Goal: Task Accomplishment & Management: Manage account settings

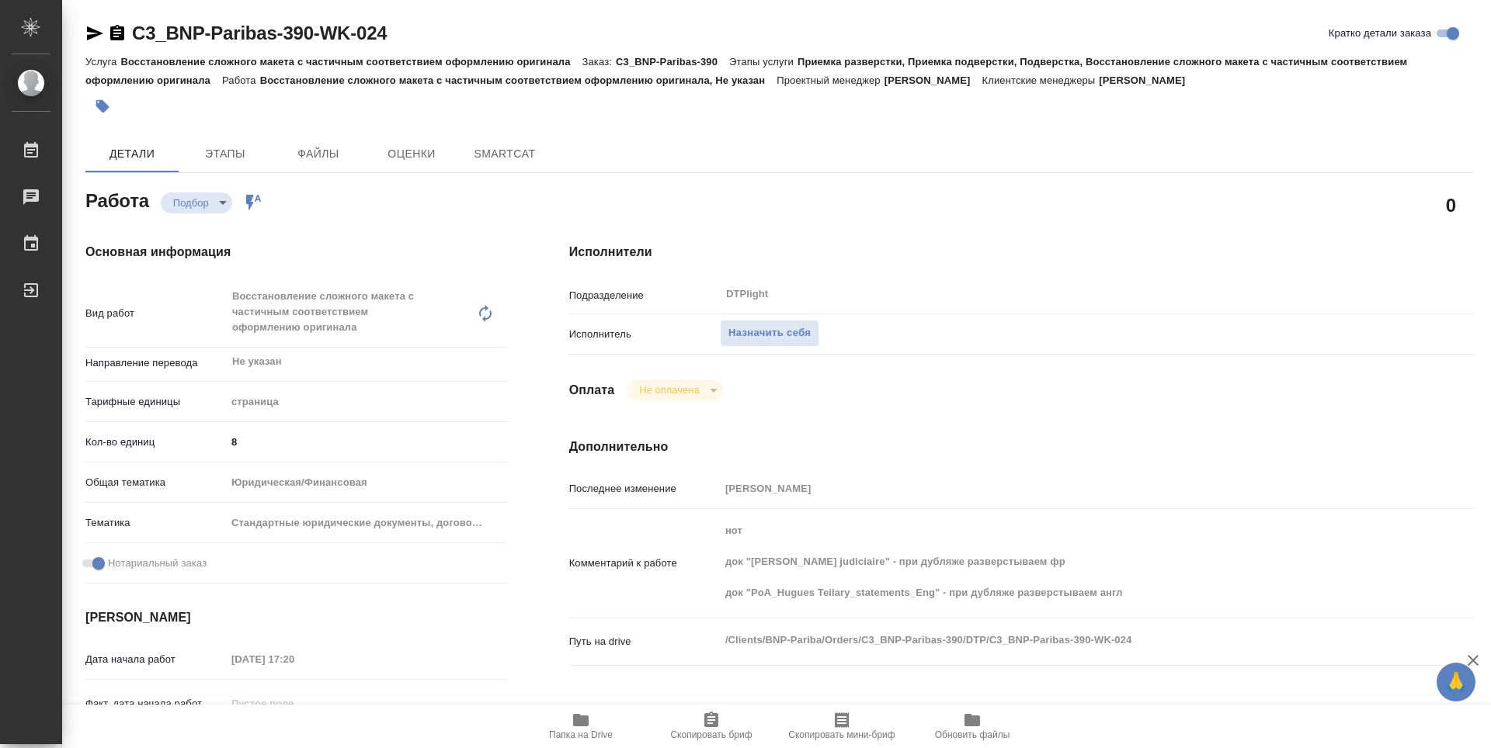
type textarea "x"
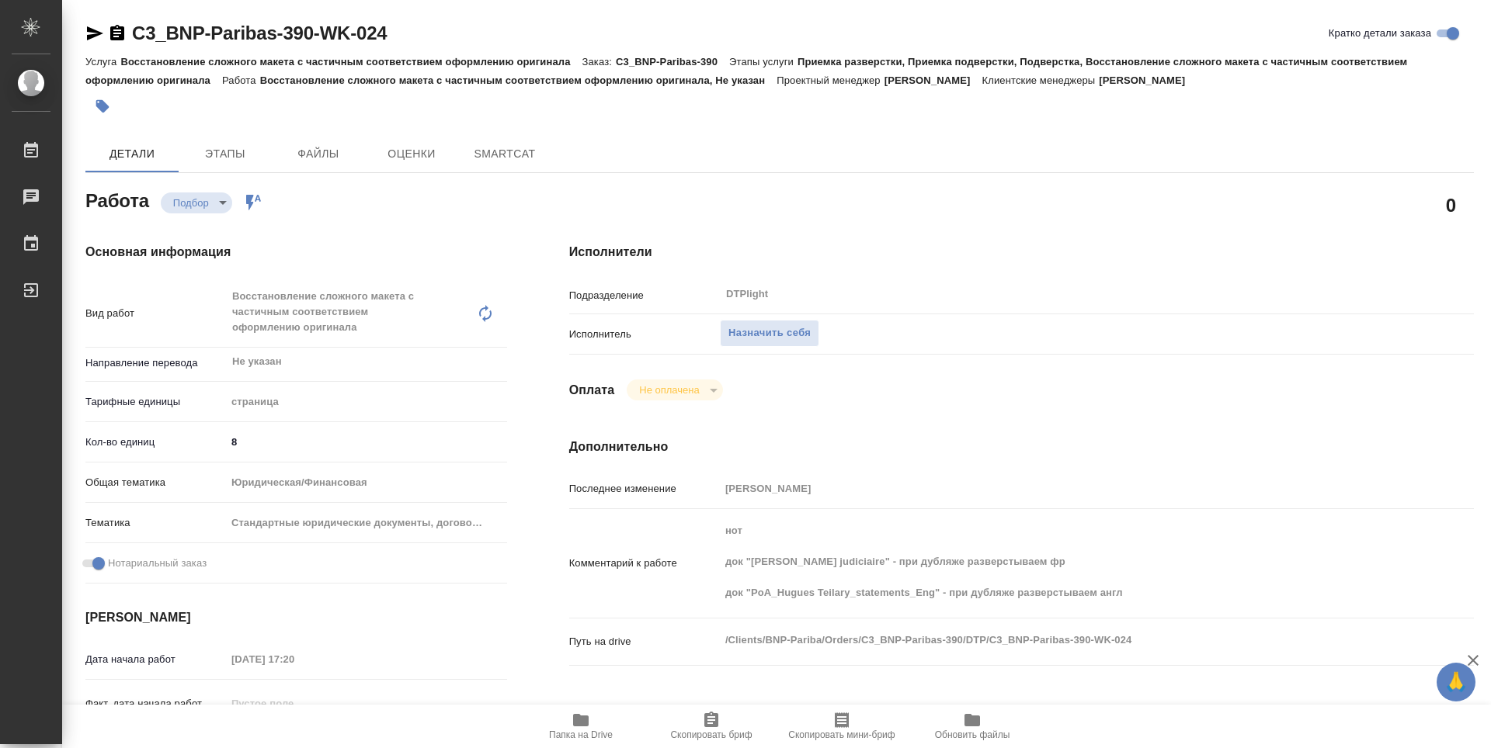
type textarea "x"
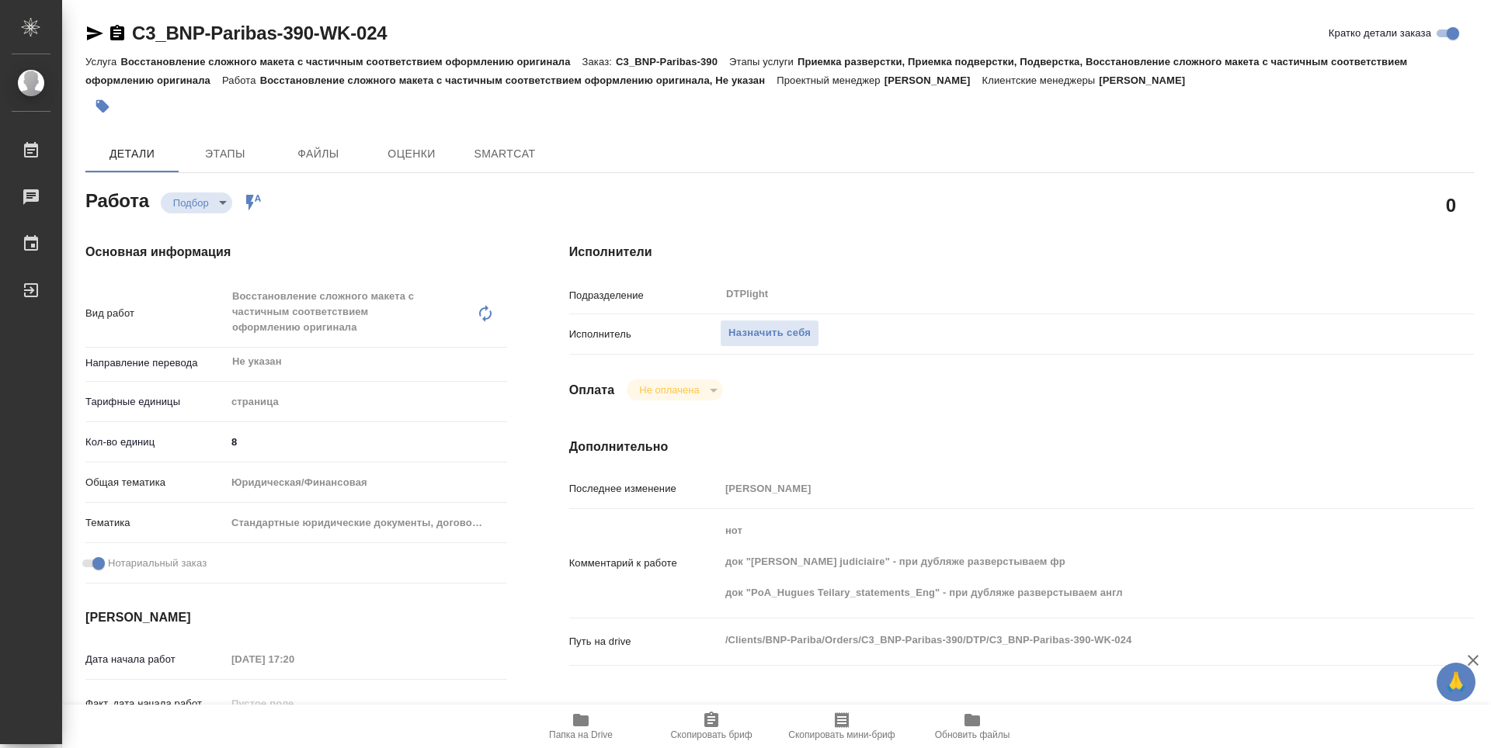
type textarea "x"
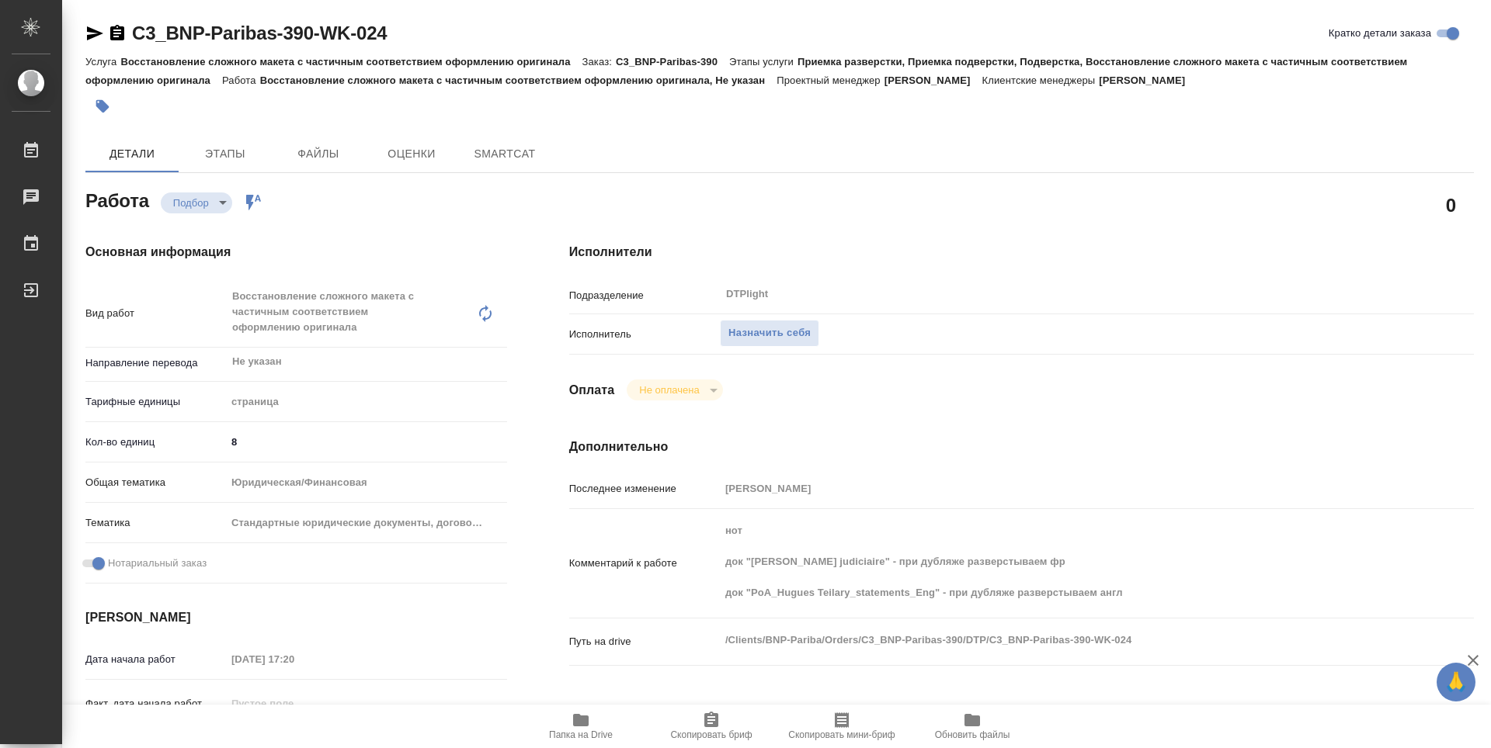
type textarea "x"
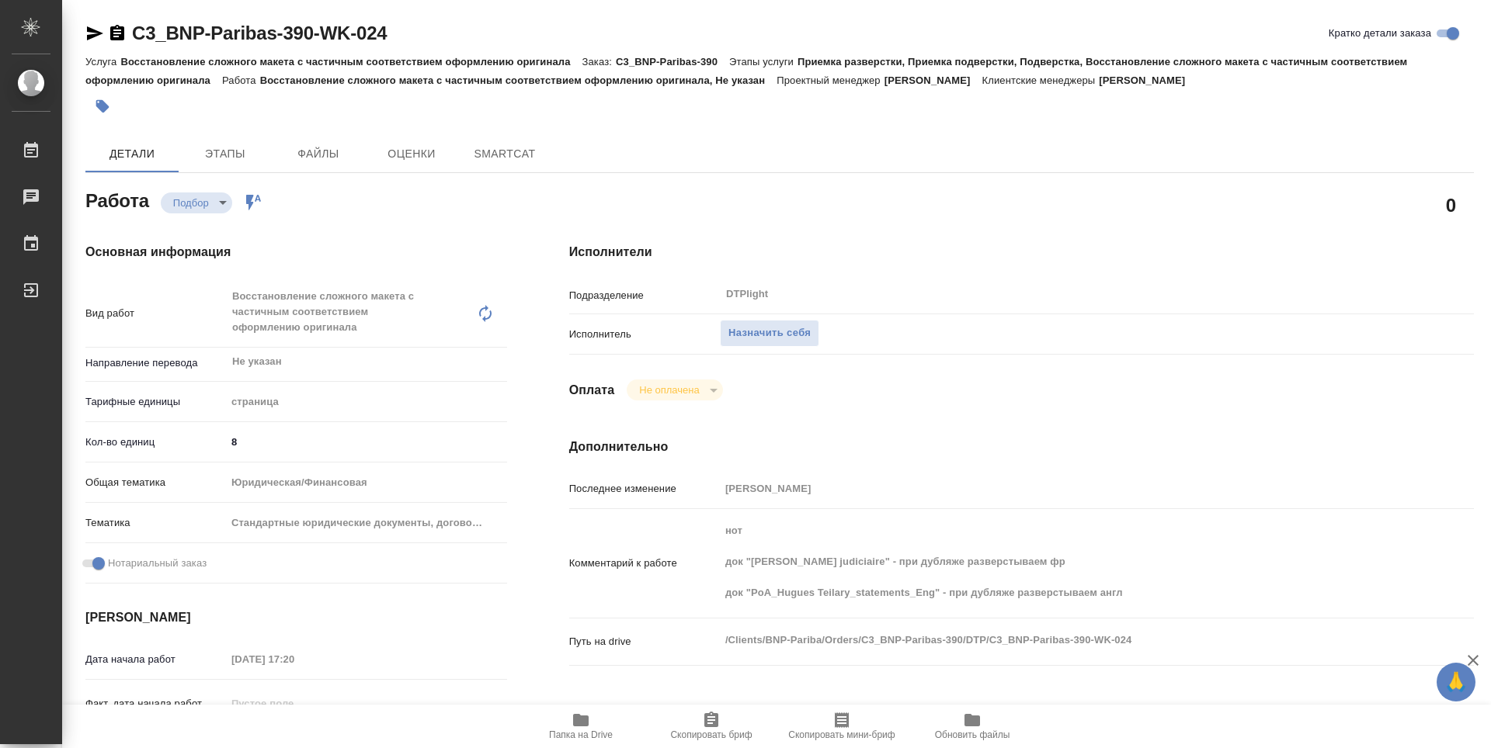
type textarea "x"
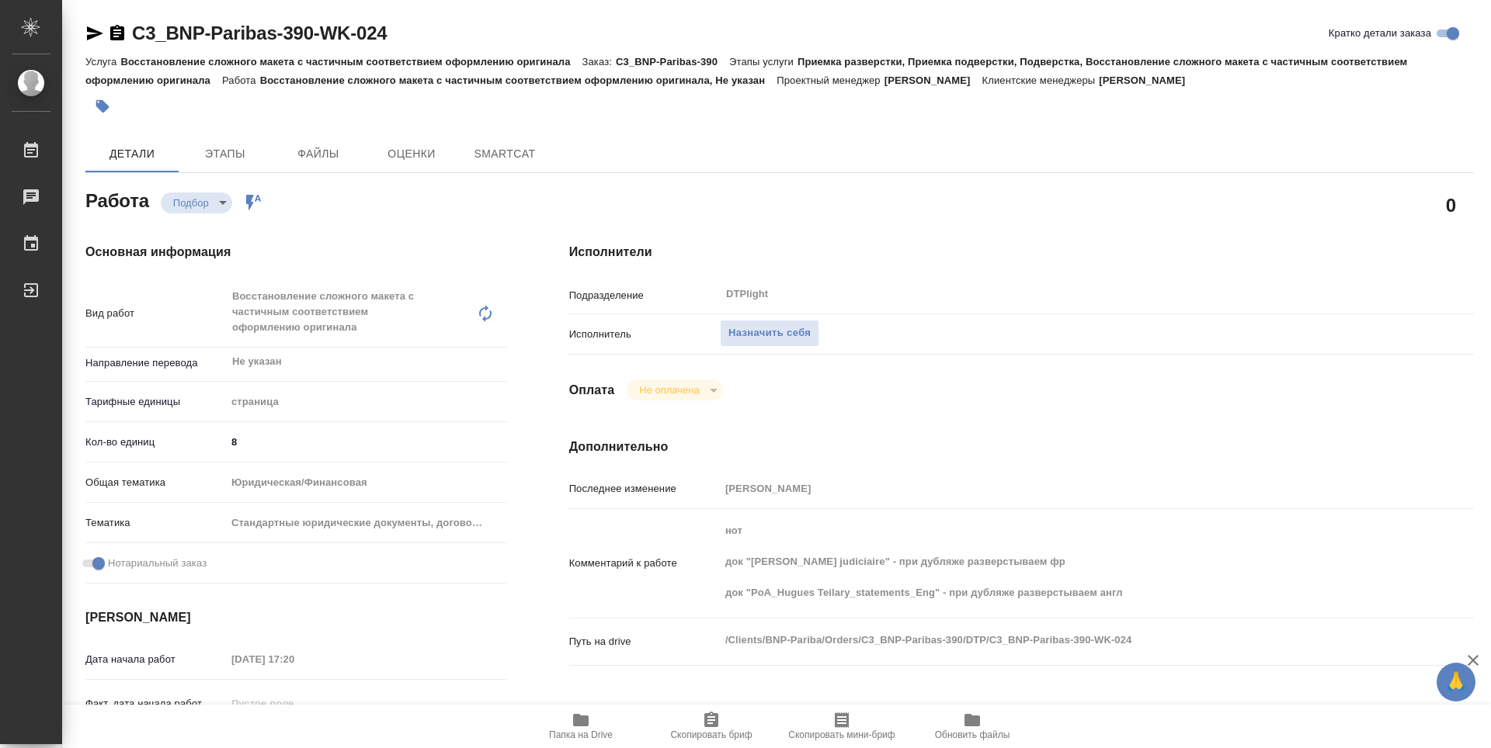
type textarea "x"
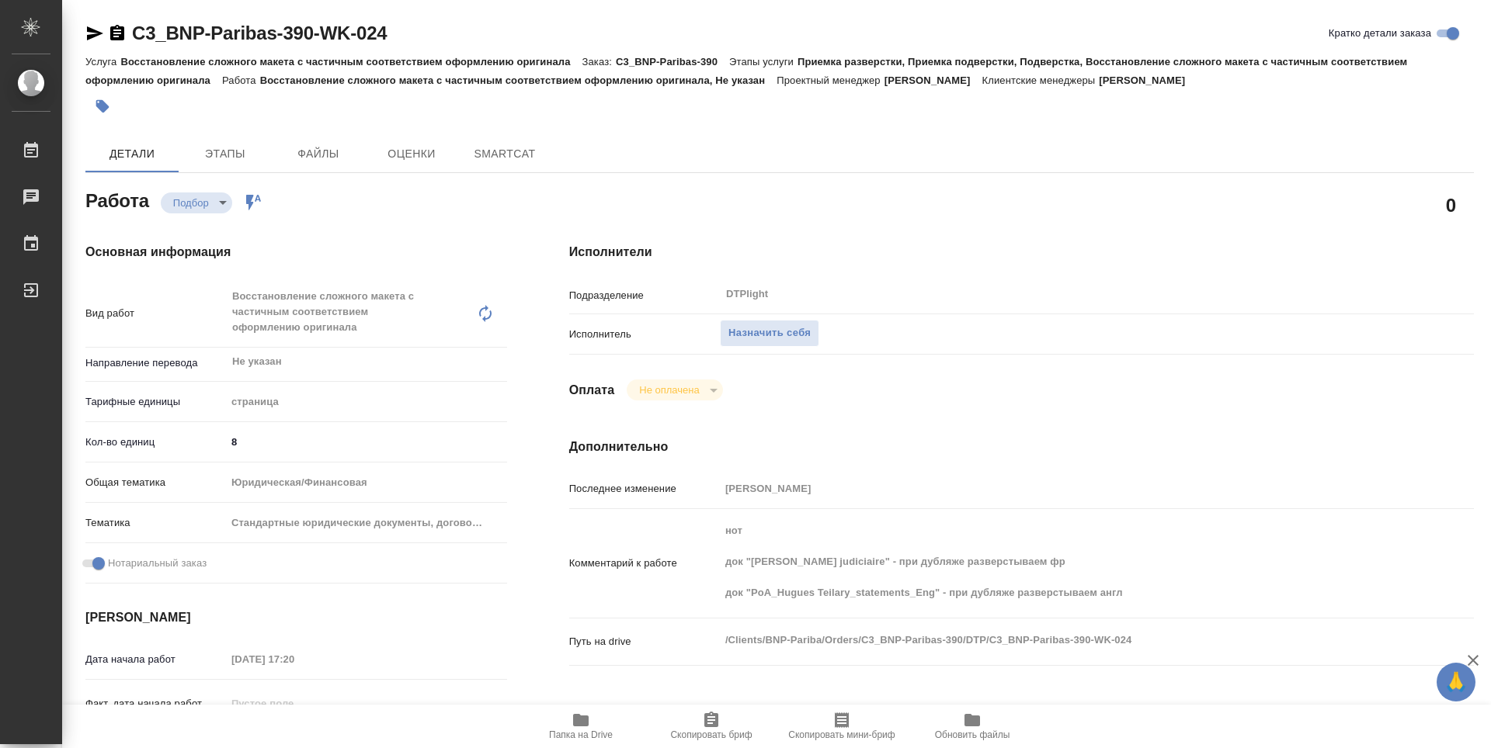
type textarea "x"
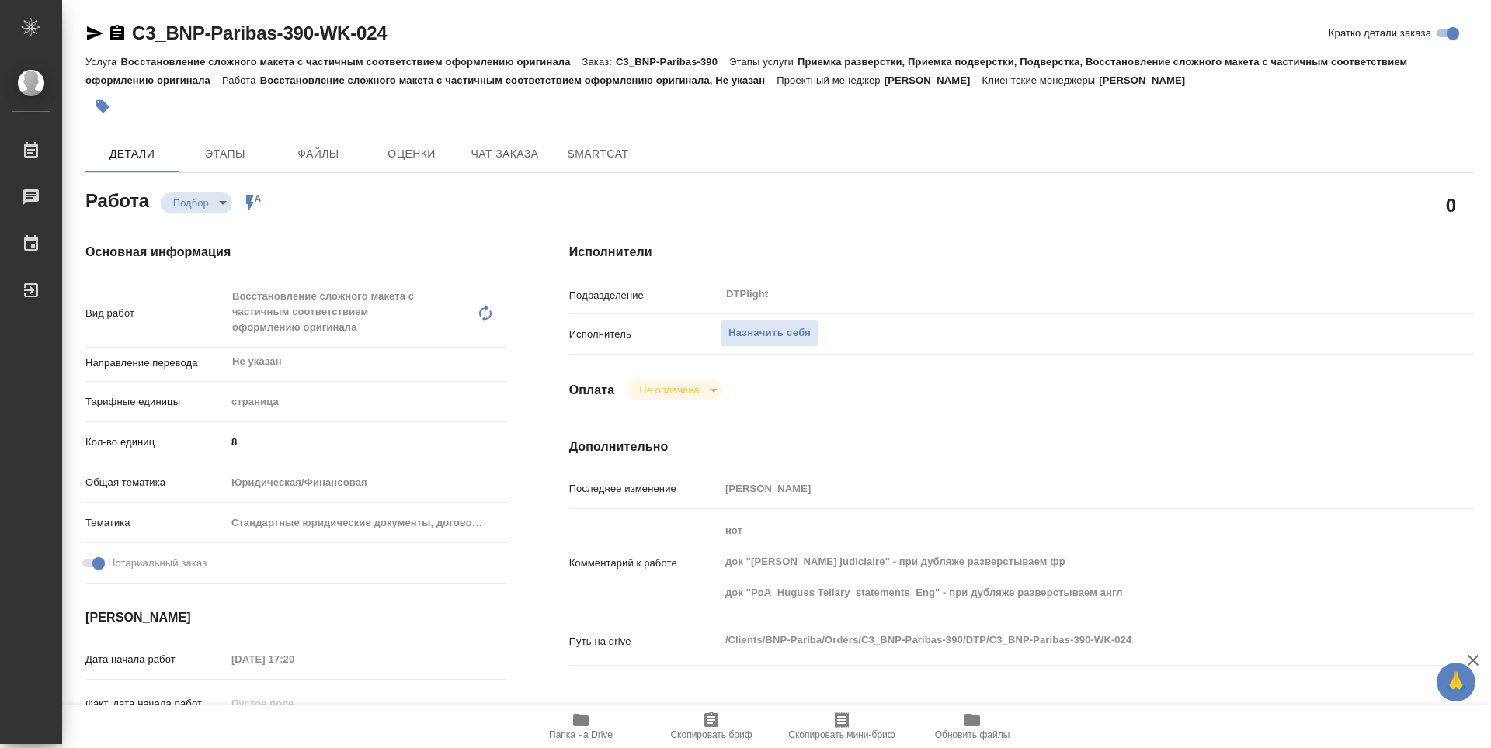
type textarea "x"
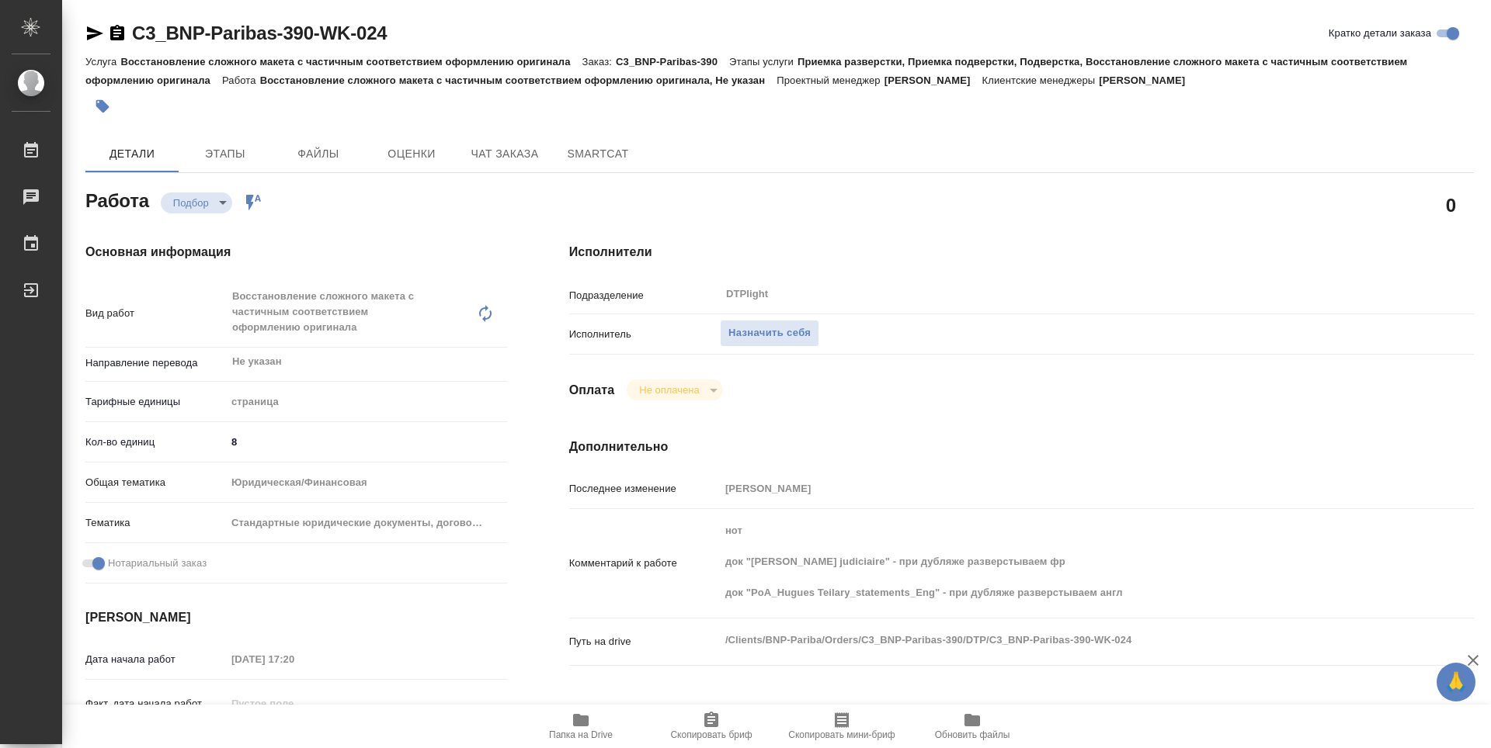
type textarea "x"
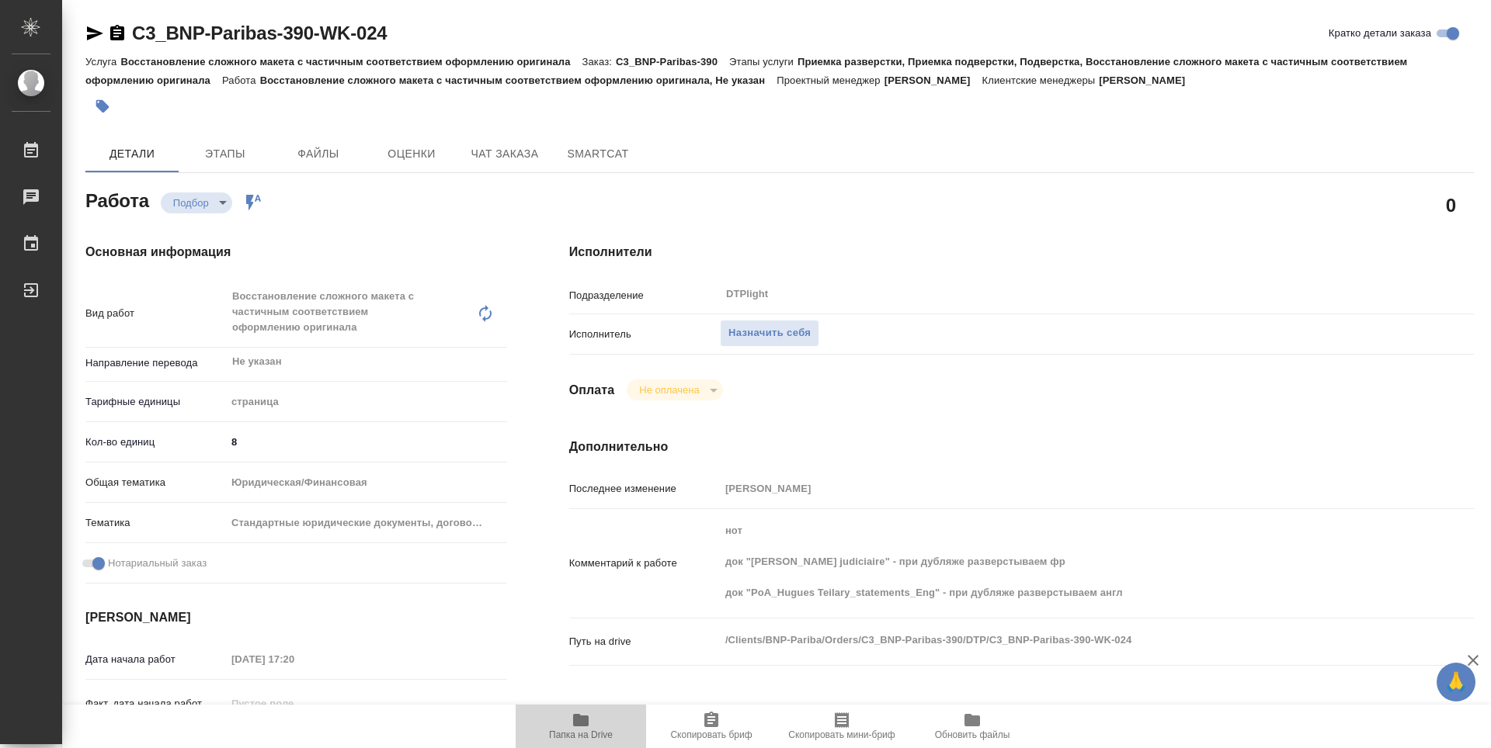
click at [584, 719] on icon "button" at bounding box center [581, 720] width 16 height 12
click at [971, 414] on div "Исполнители Подразделение DTPlight ​ Исполнитель Назначить себя Оплата Не оплач…" at bounding box center [1021, 559] width 967 height 694
click at [791, 341] on span "Назначить себя" at bounding box center [769, 333] width 82 height 18
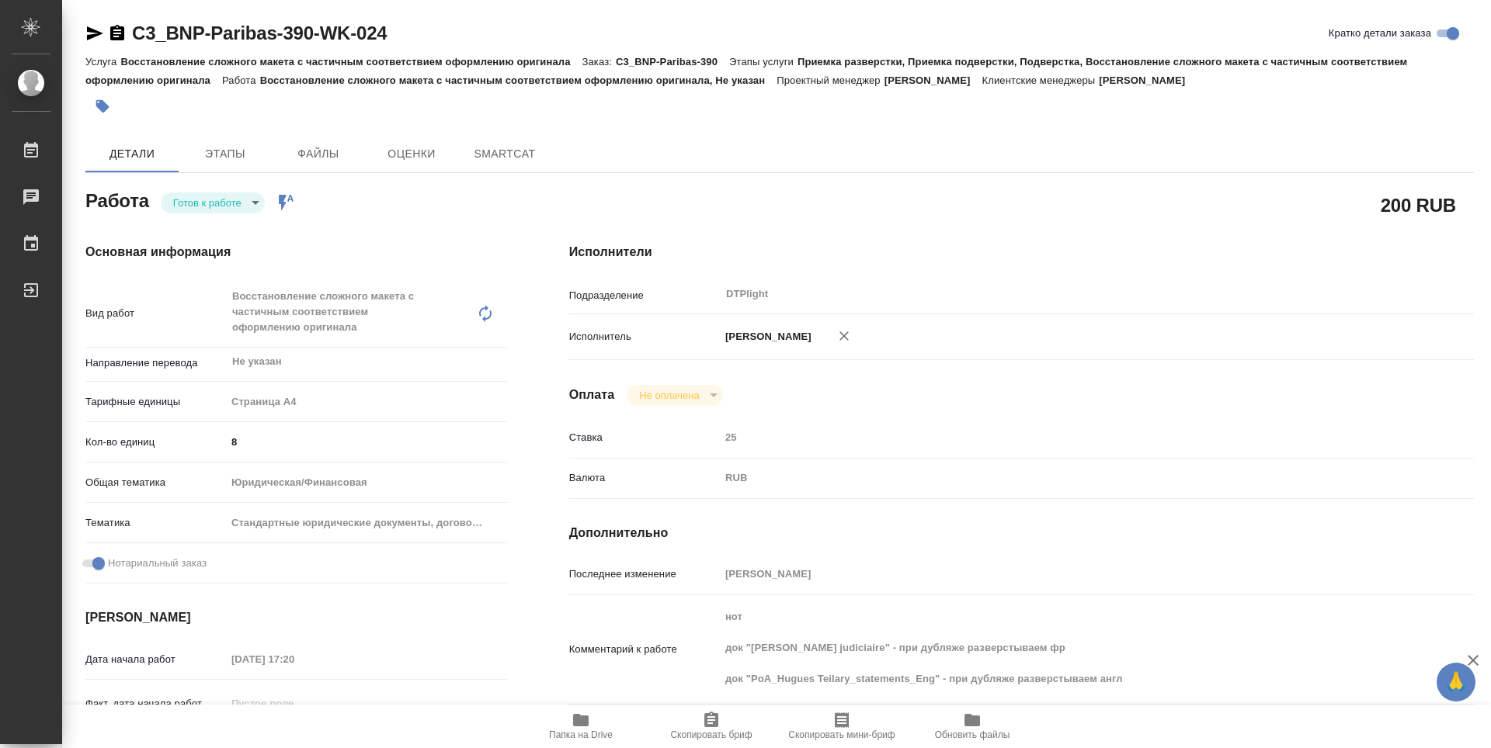
type textarea "x"
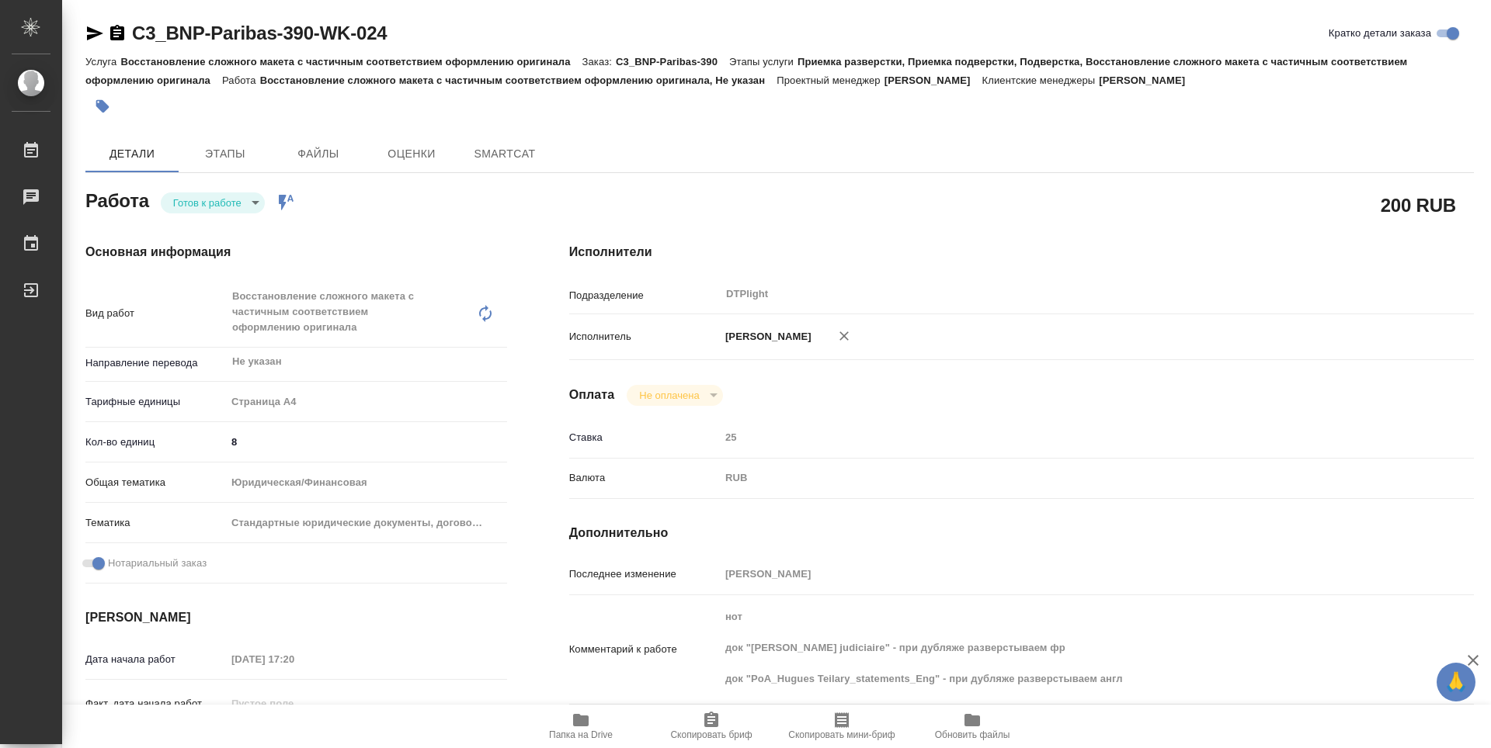
type textarea "x"
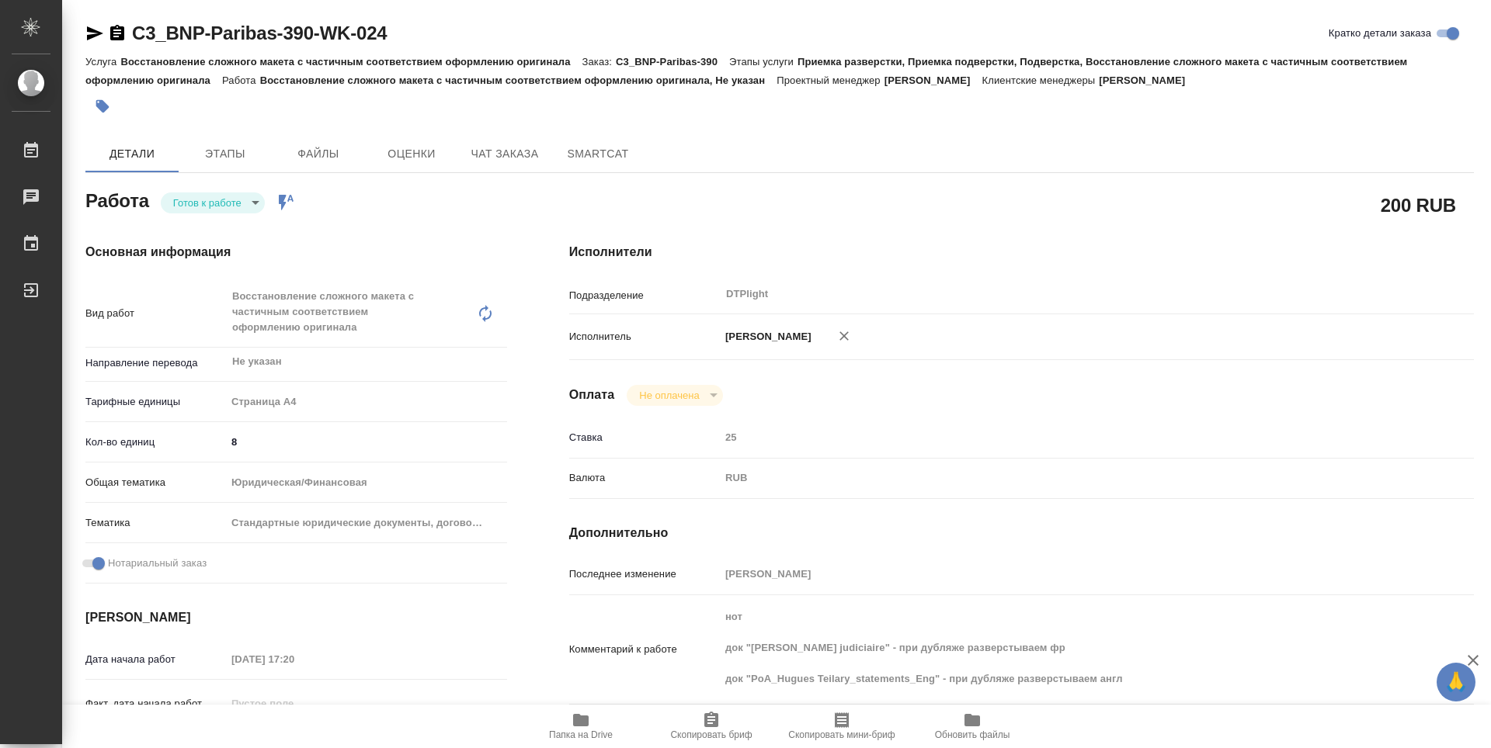
type textarea "x"
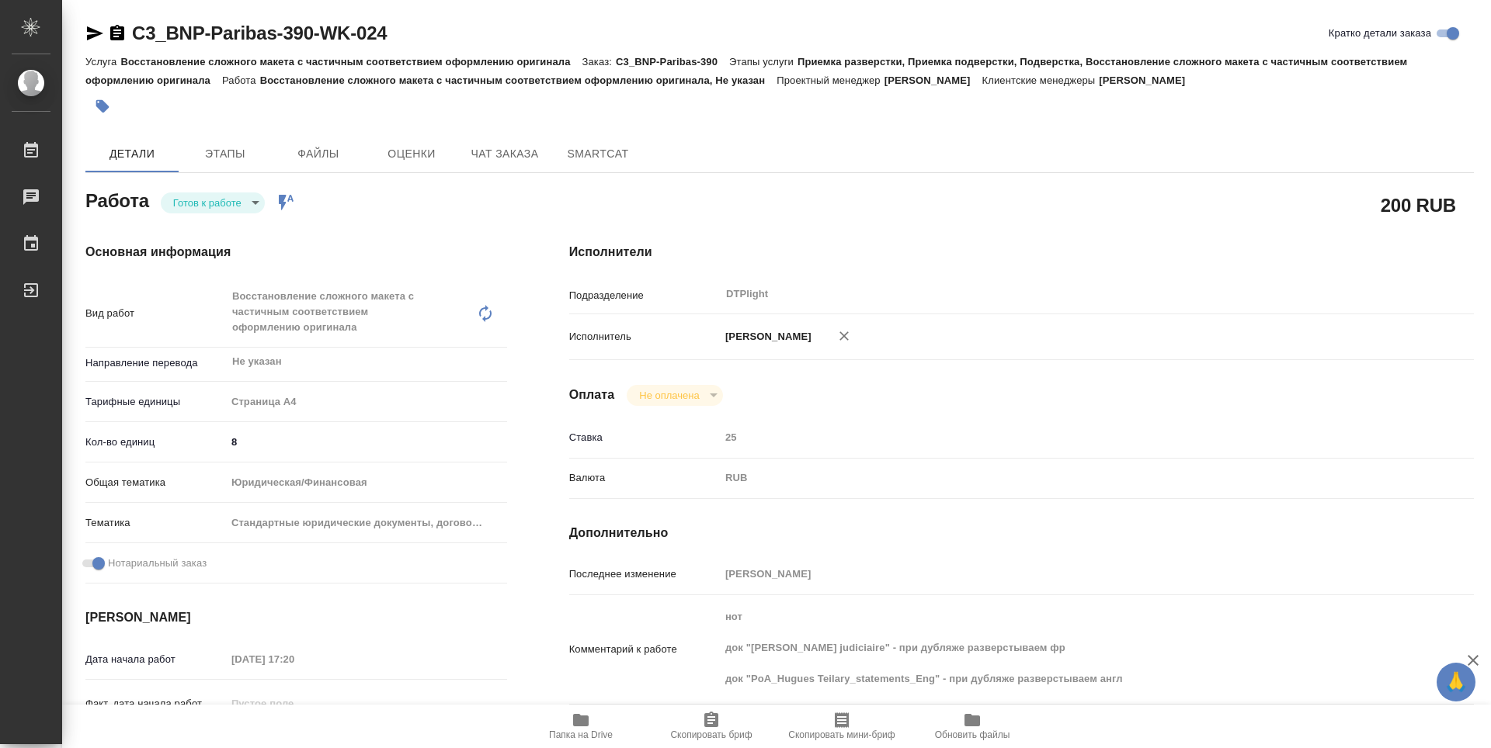
type textarea "x"
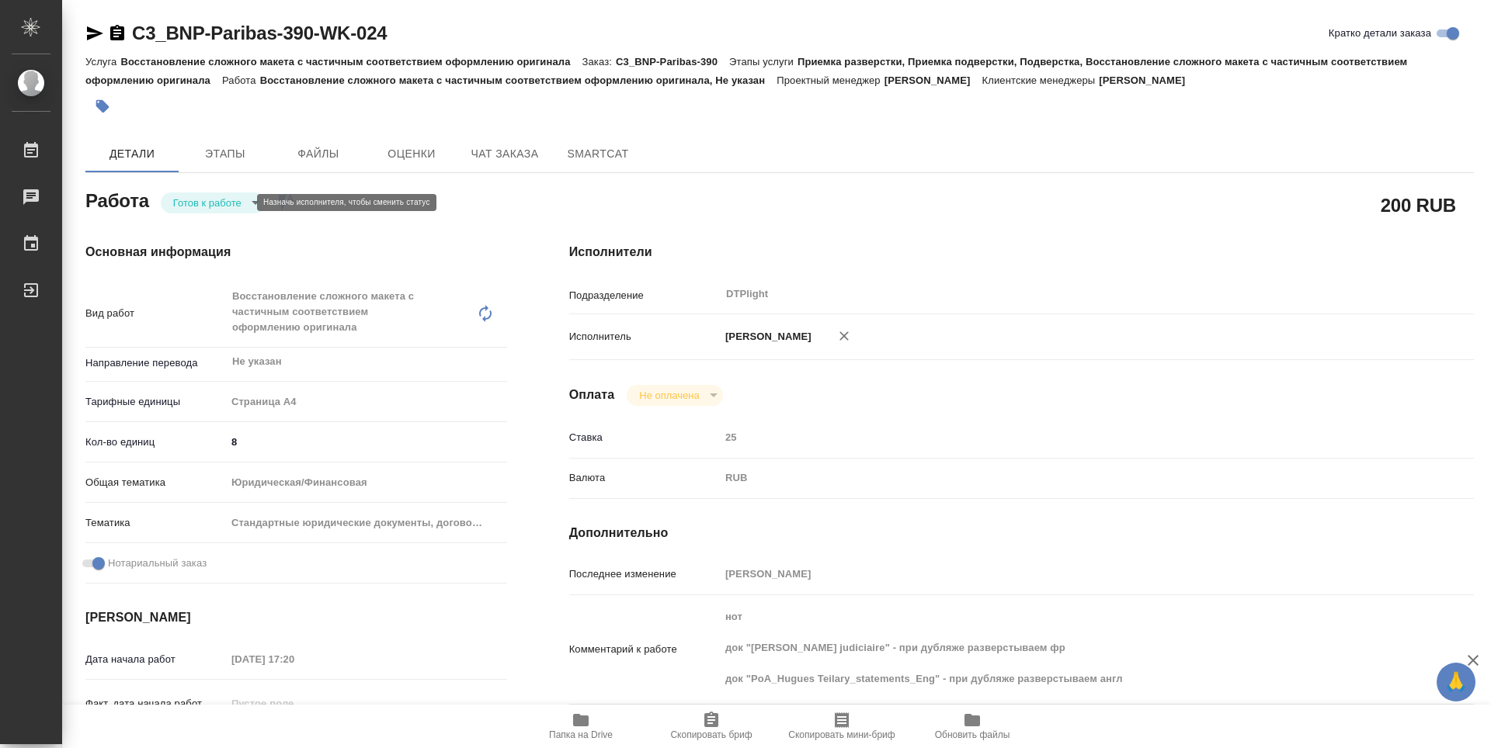
click at [233, 207] on body "🙏 .cls-1 fill:#fff; AWATERA Zubakova Viktoriya Работы 0 Чаты График Выйти C3_BN…" at bounding box center [745, 374] width 1491 height 748
click at [224, 205] on button "В работе" at bounding box center [198, 202] width 51 height 17
type textarea "x"
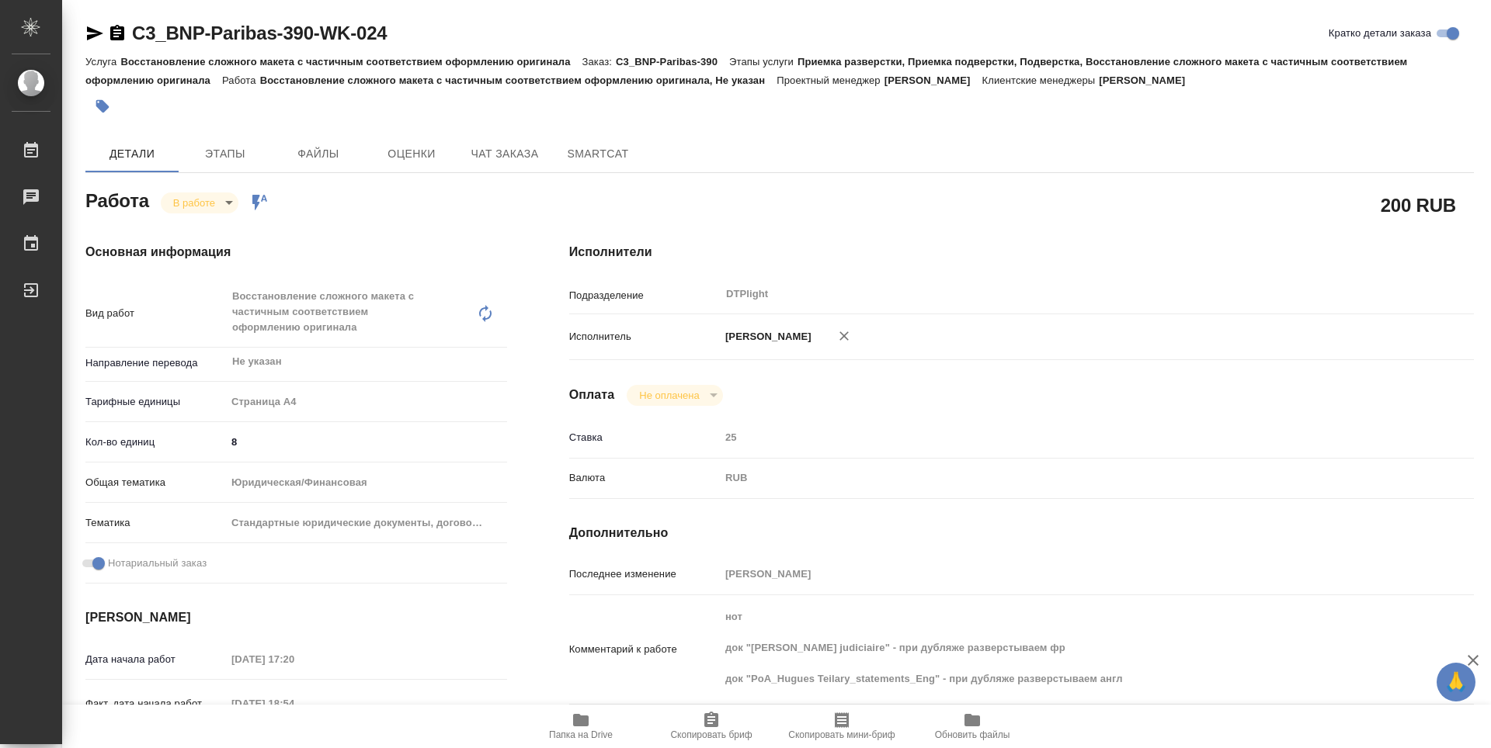
type textarea "x"
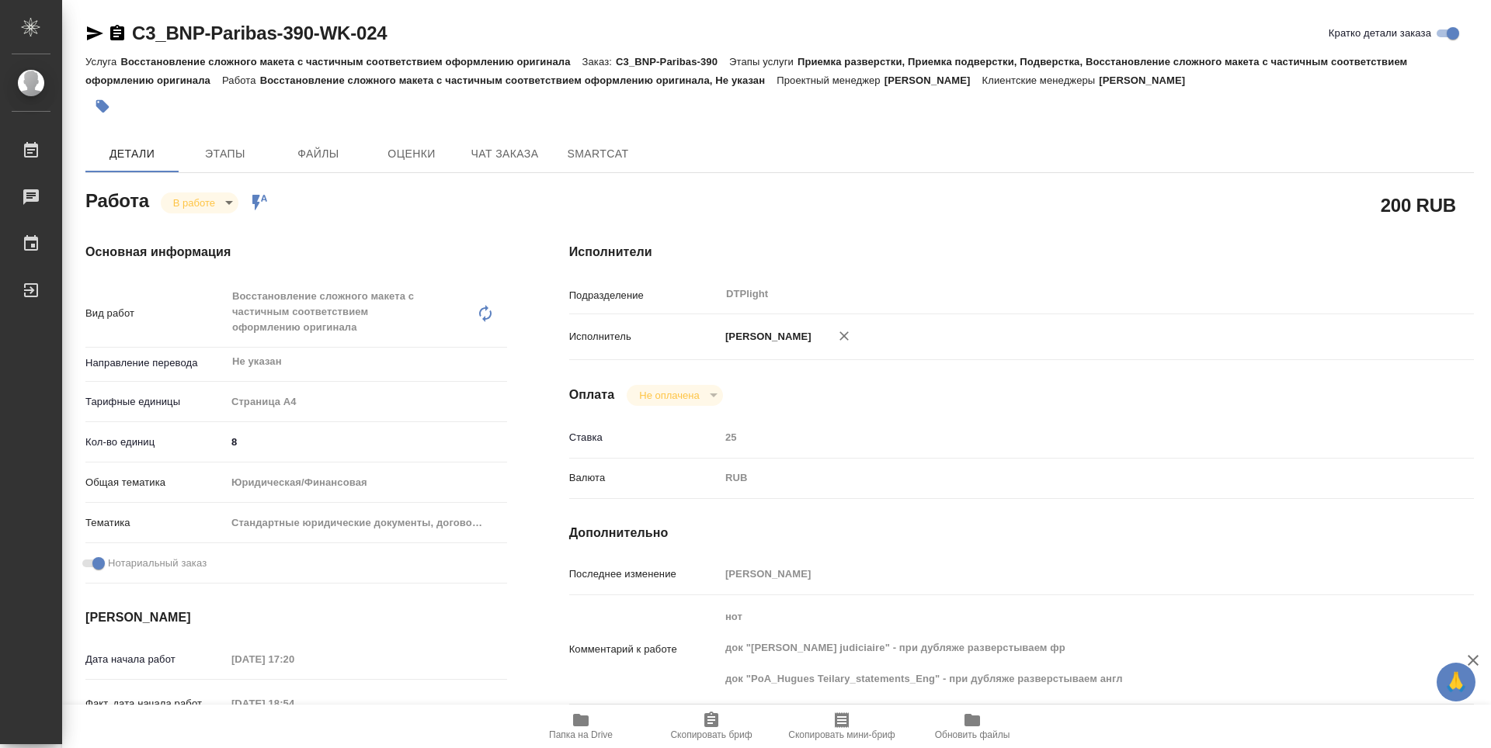
type textarea "x"
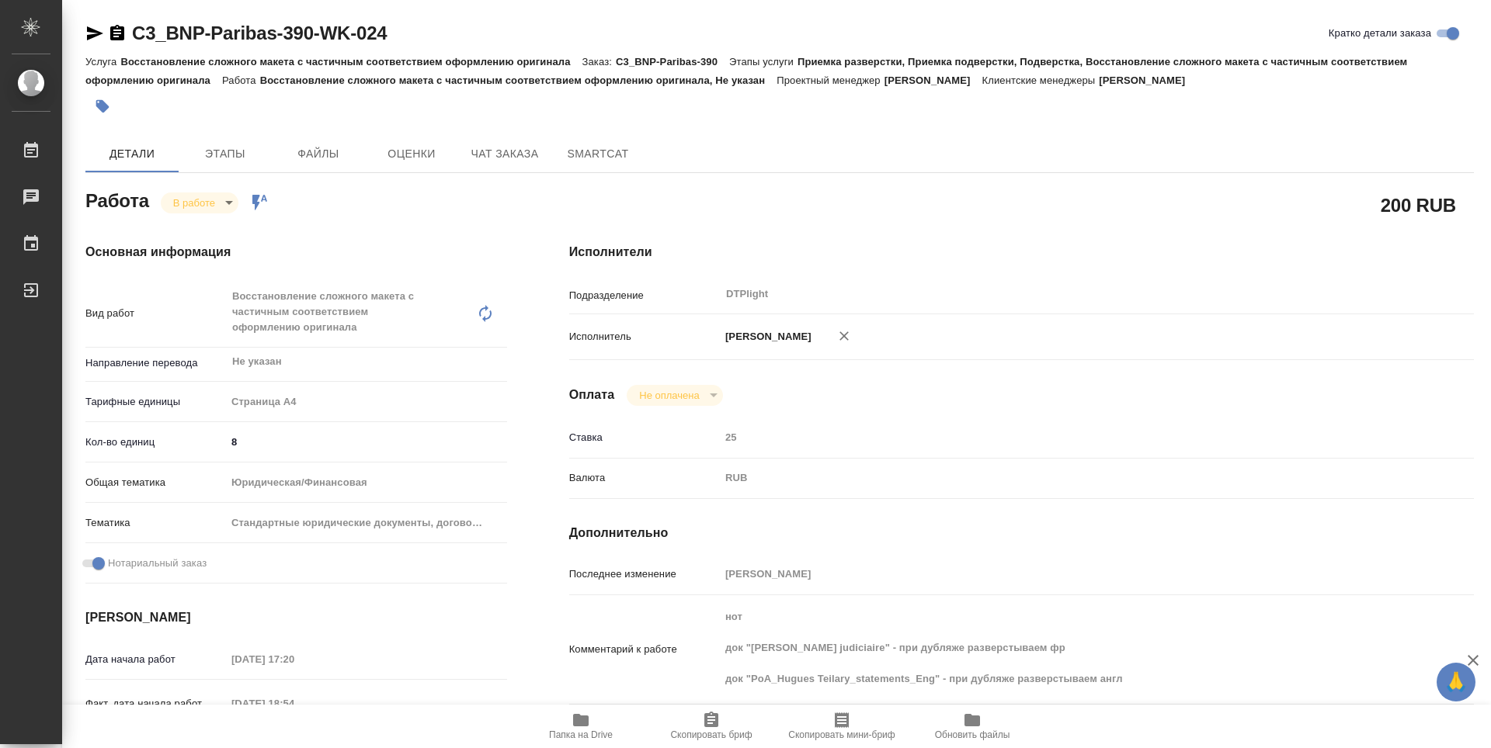
type textarea "x"
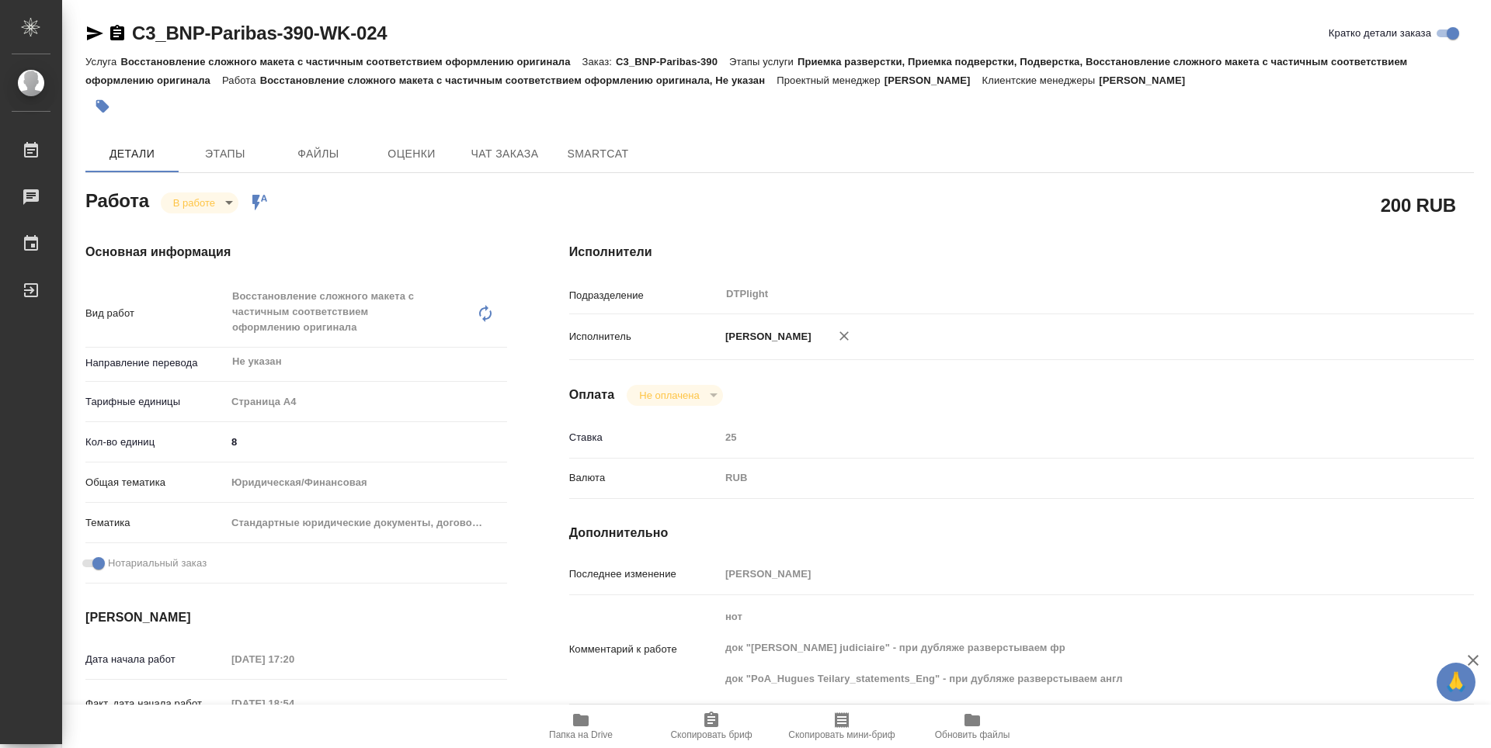
type textarea "x"
drag, startPoint x: 399, startPoint y: 36, endPoint x: 134, endPoint y: 44, distance: 264.8
click at [134, 44] on div "C3_BNP-Paribas-390-WK-024 Кратко детали заказа" at bounding box center [779, 33] width 1388 height 25
copy link "C3_BNP-Paribas-390-WK-024"
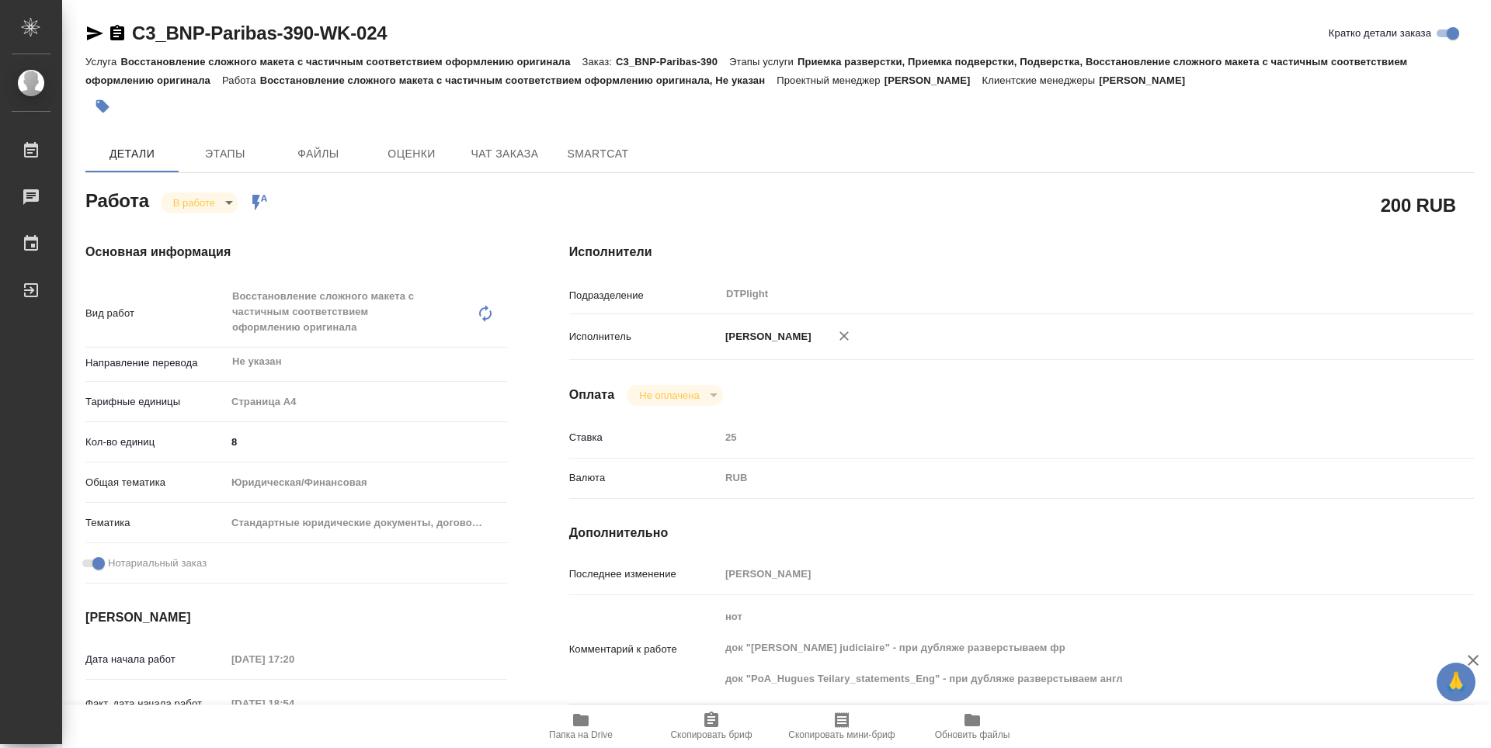
click at [922, 249] on h4 "Исполнители" at bounding box center [1021, 252] width 904 height 19
type textarea "x"
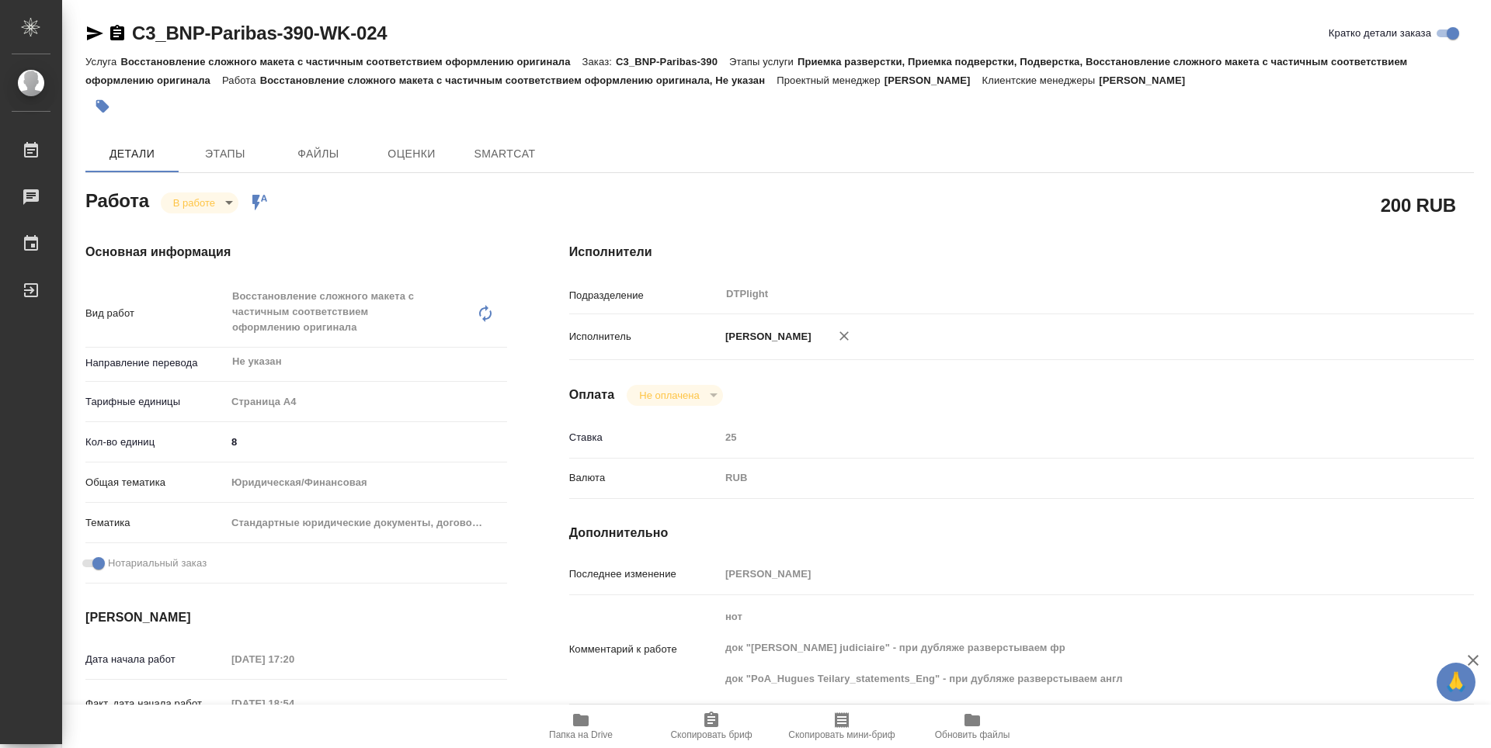
type textarea "x"
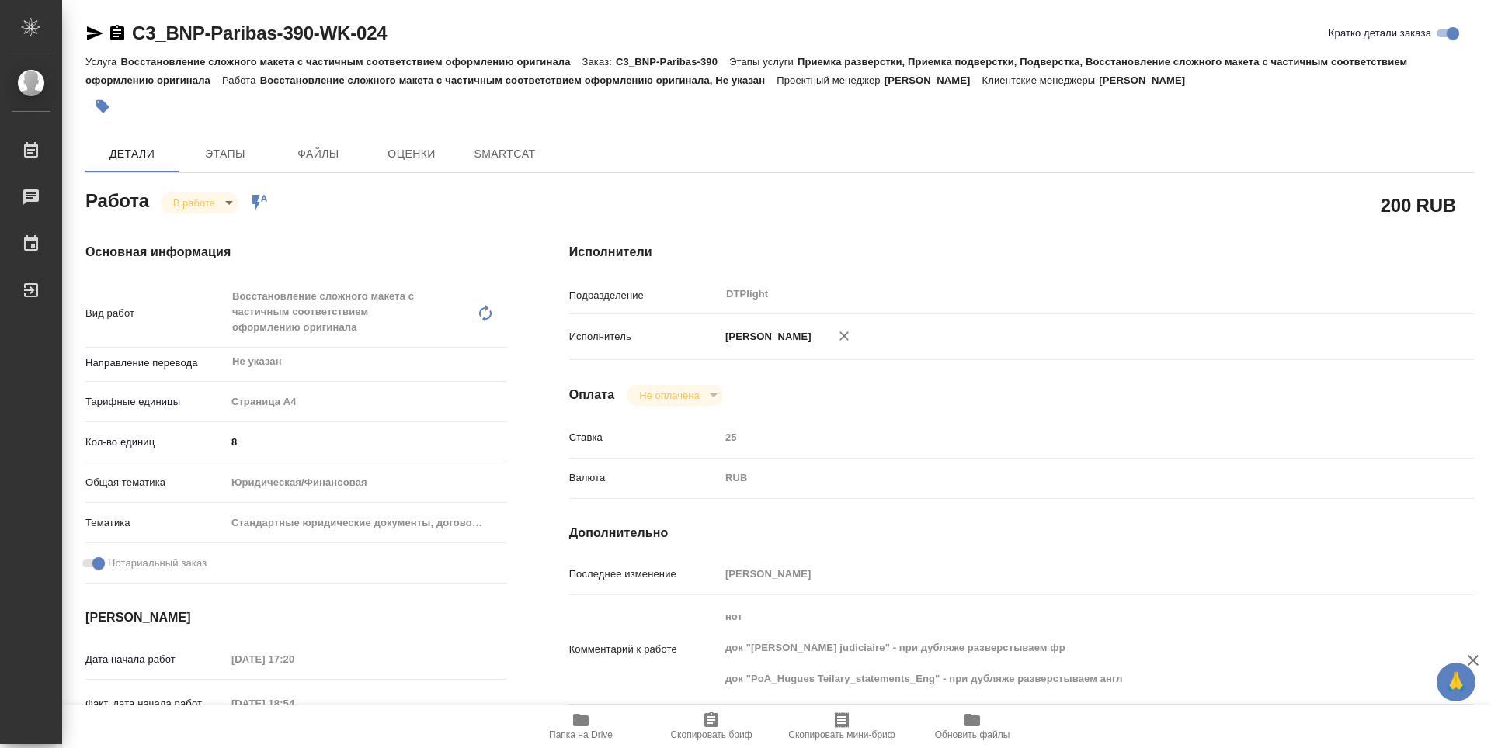
type textarea "x"
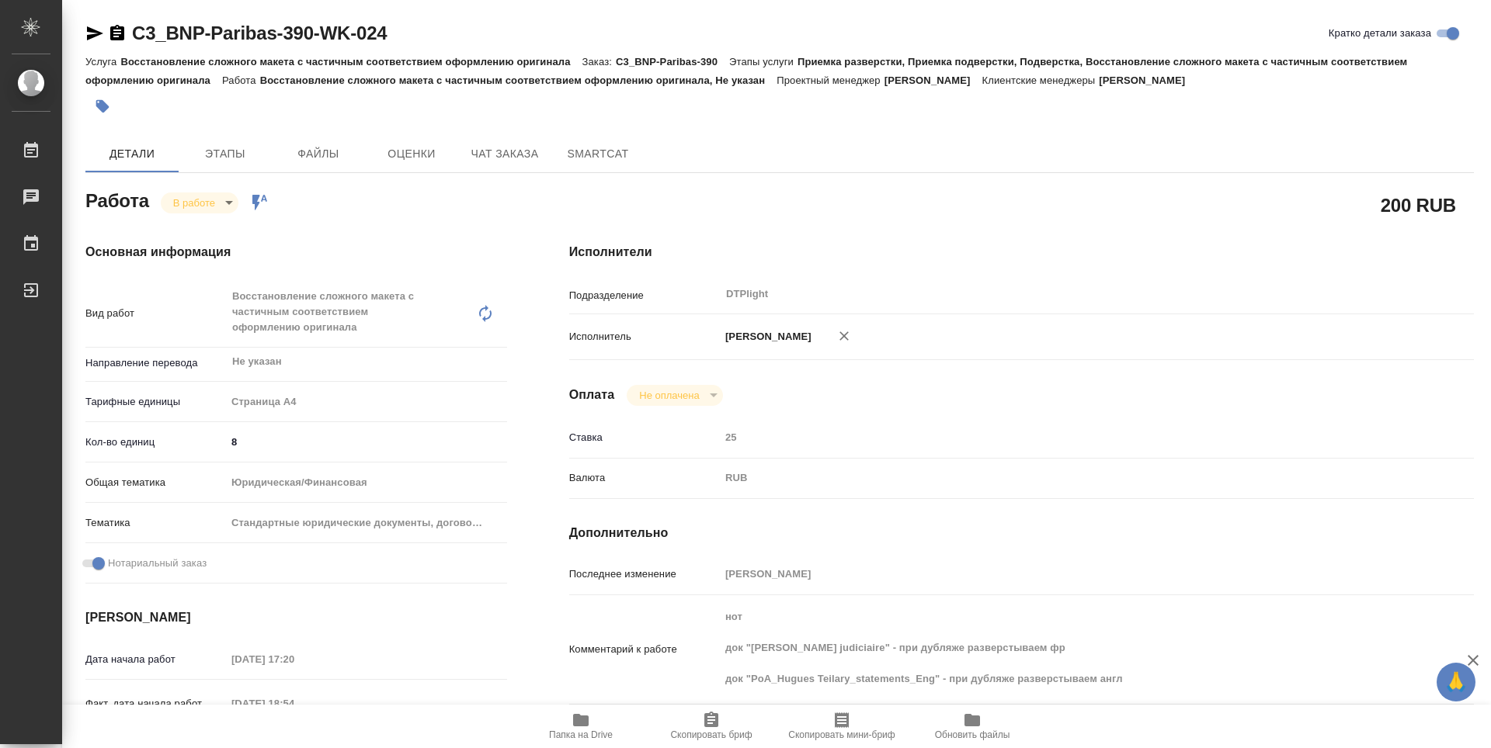
type textarea "x"
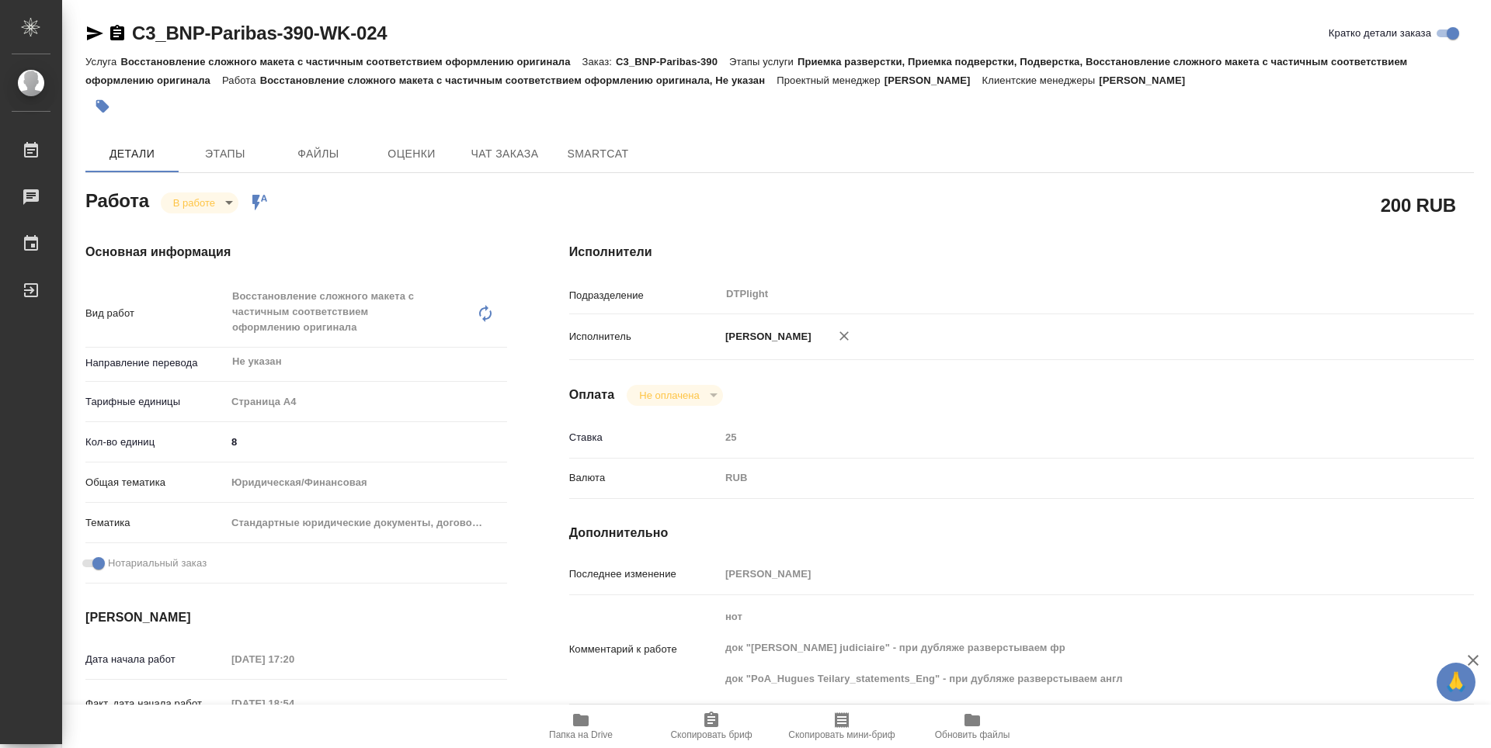
type textarea "x"
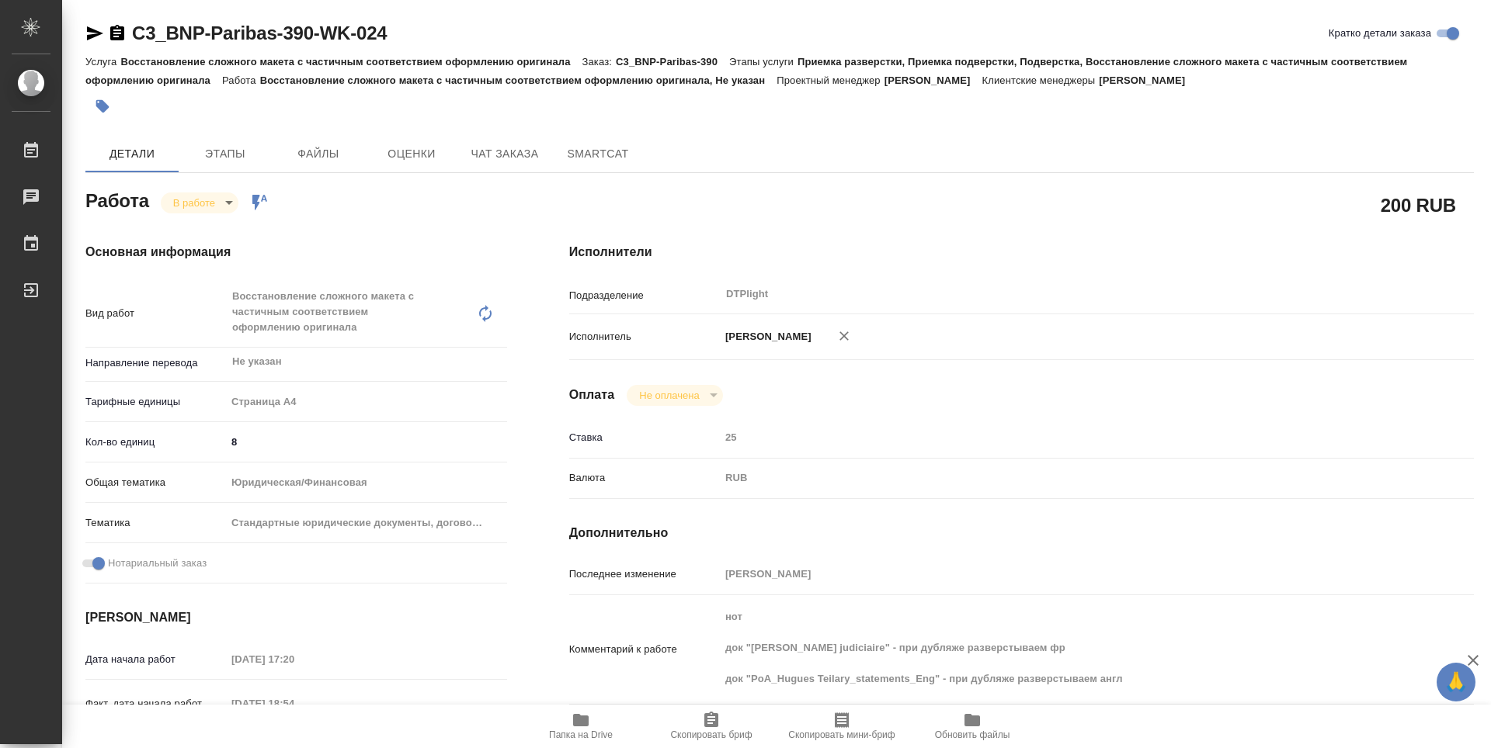
type textarea "x"
